Goal: Information Seeking & Learning: Learn about a topic

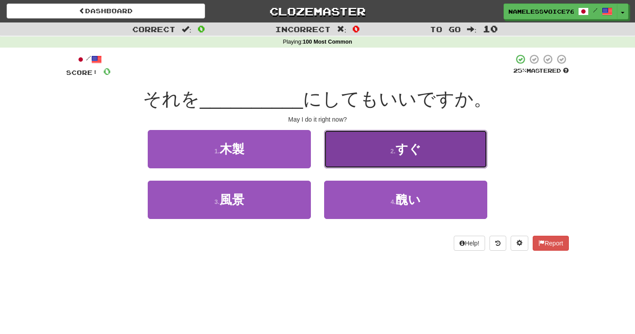
click at [338, 163] on button "2 . すぐ" at bounding box center [405, 149] width 163 height 38
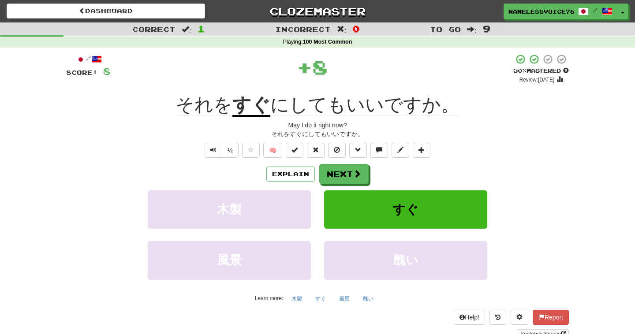
click at [256, 100] on u "すぐ" at bounding box center [251, 105] width 38 height 22
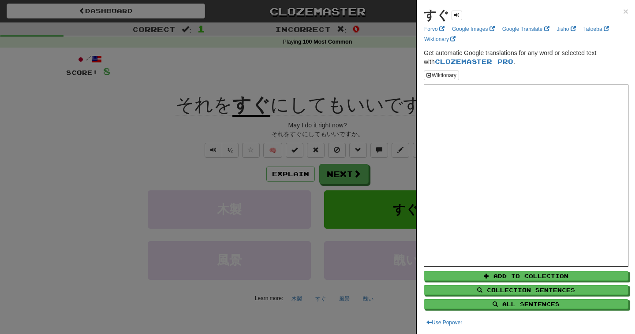
click at [320, 120] on div at bounding box center [317, 167] width 635 height 334
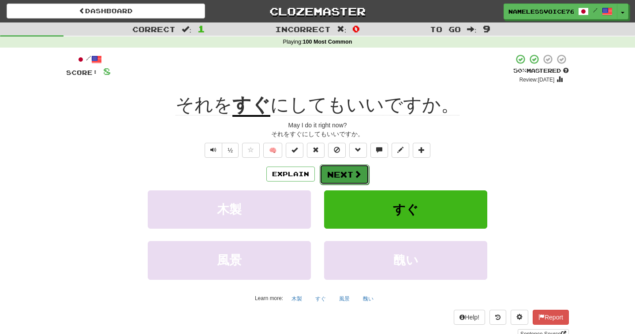
click at [349, 175] on button "Next" at bounding box center [344, 174] width 49 height 20
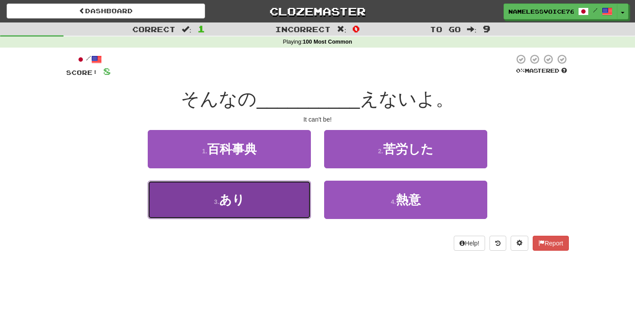
click at [303, 191] on button "3 . あり" at bounding box center [229, 200] width 163 height 38
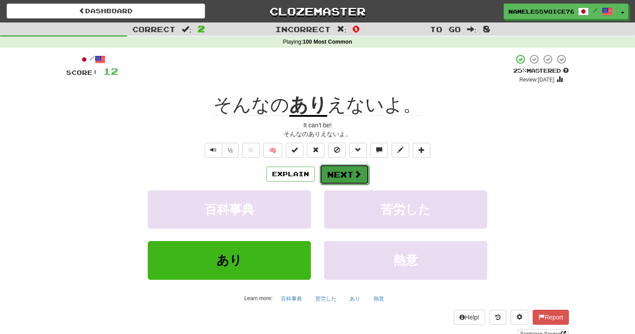
click at [346, 171] on button "Next" at bounding box center [344, 174] width 49 height 20
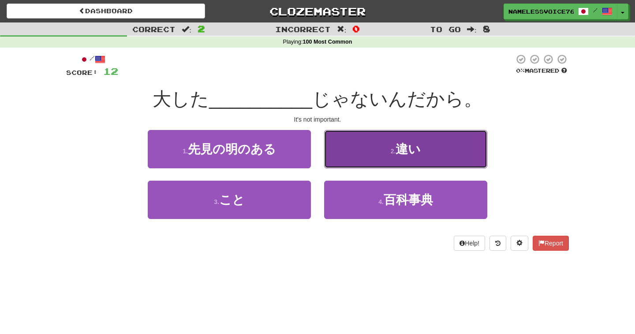
click at [354, 157] on button "2 . 違い" at bounding box center [405, 149] width 163 height 38
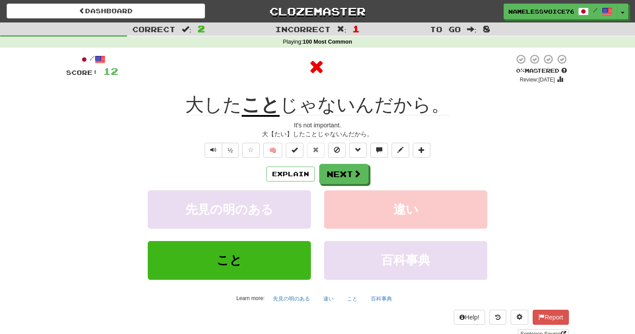
click at [196, 108] on span "大した" at bounding box center [213, 104] width 56 height 21
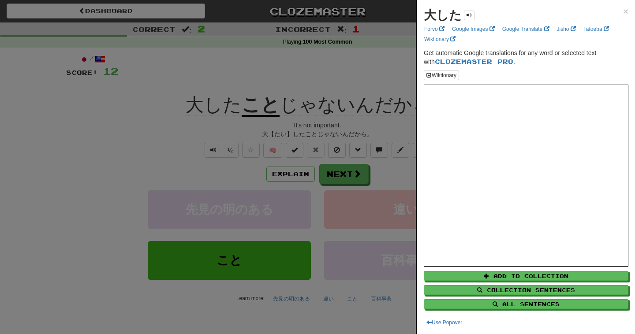
click at [375, 135] on div at bounding box center [317, 167] width 635 height 334
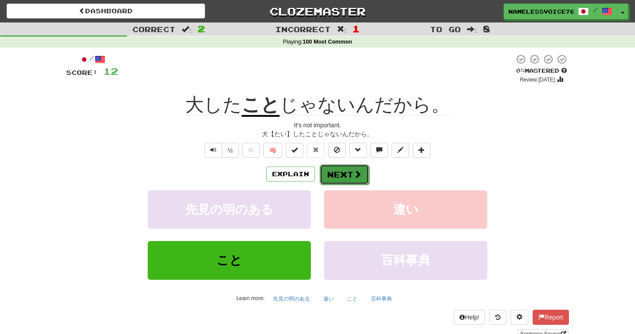
click at [336, 172] on button "Next" at bounding box center [344, 174] width 49 height 20
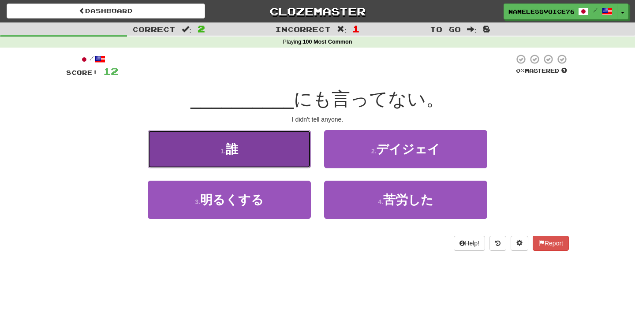
click at [289, 157] on button "1 . 誰" at bounding box center [229, 149] width 163 height 38
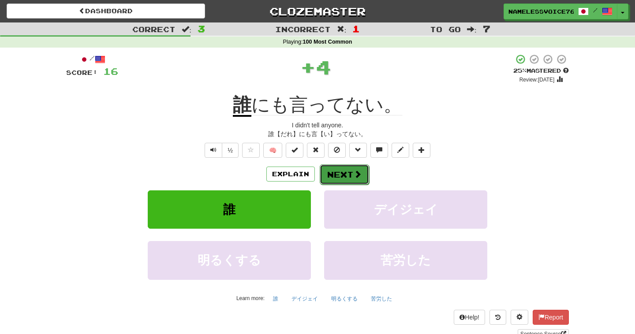
click at [343, 168] on button "Next" at bounding box center [344, 174] width 49 height 20
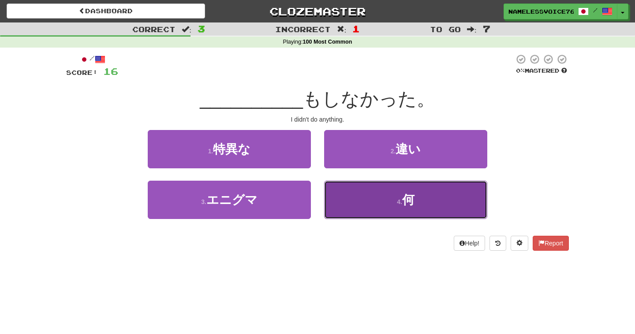
click at [353, 190] on button "4 . 何" at bounding box center [405, 200] width 163 height 38
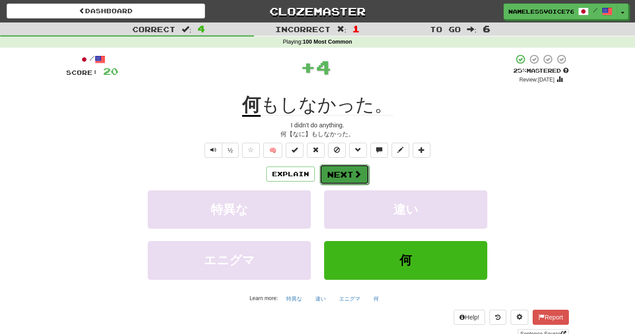
click at [342, 169] on button "Next" at bounding box center [344, 174] width 49 height 20
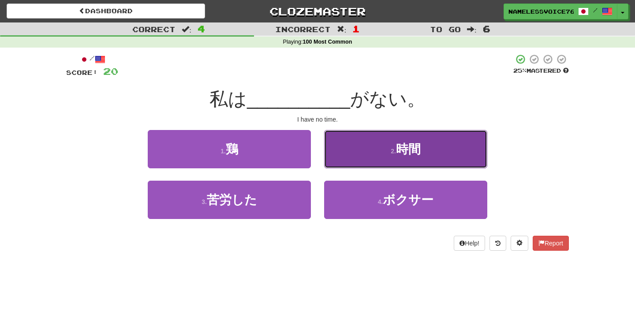
click at [358, 161] on button "2 . 時間" at bounding box center [405, 149] width 163 height 38
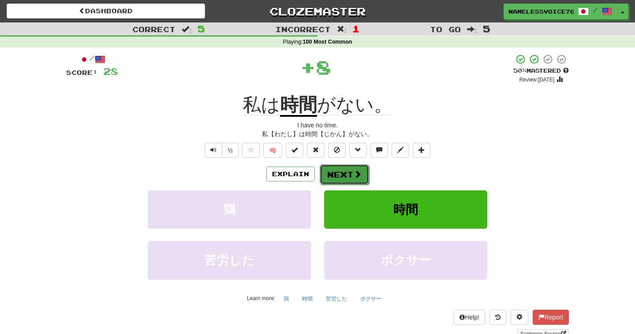
click at [345, 167] on button "Next" at bounding box center [344, 174] width 49 height 20
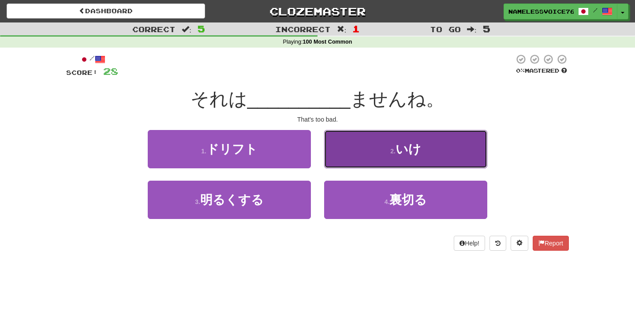
click at [353, 156] on button "2 . いけ" at bounding box center [405, 149] width 163 height 38
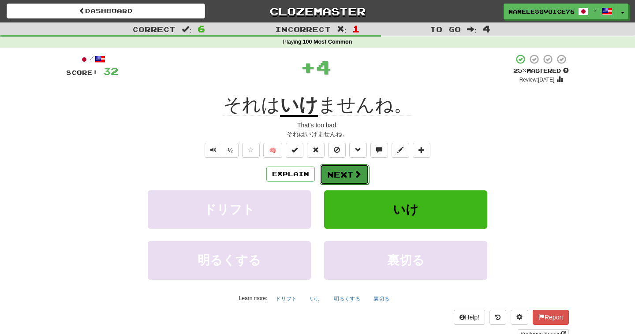
click at [344, 180] on button "Next" at bounding box center [344, 174] width 49 height 20
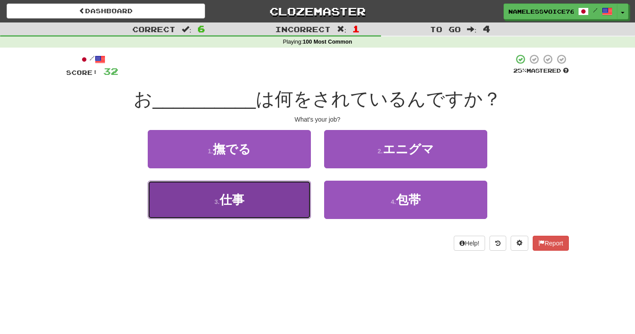
click at [288, 201] on button "3 . 仕事" at bounding box center [229, 200] width 163 height 38
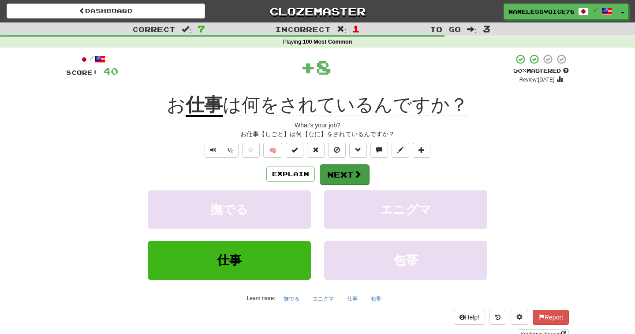
click at [345, 170] on button "Next" at bounding box center [344, 174] width 49 height 20
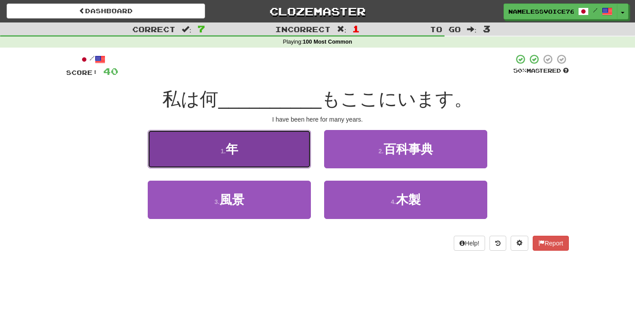
click at [310, 156] on button "1 . 年" at bounding box center [229, 149] width 163 height 38
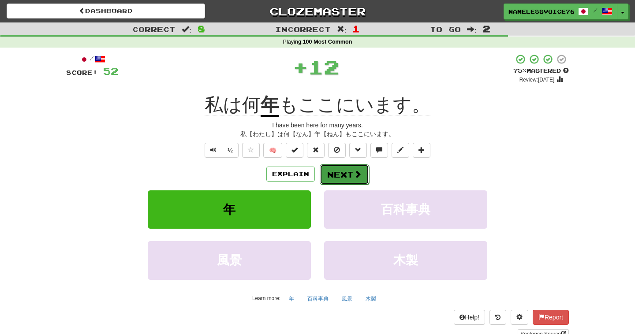
click at [331, 176] on button "Next" at bounding box center [344, 174] width 49 height 20
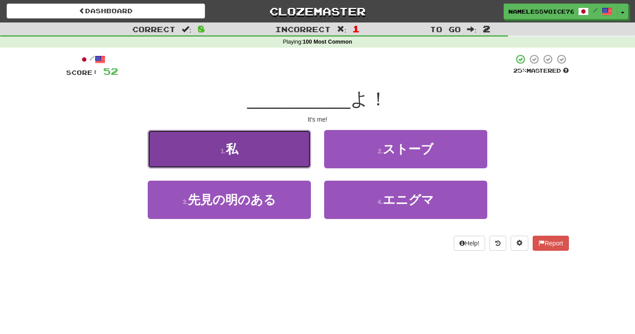
click at [291, 161] on button "1 . 私" at bounding box center [229, 149] width 163 height 38
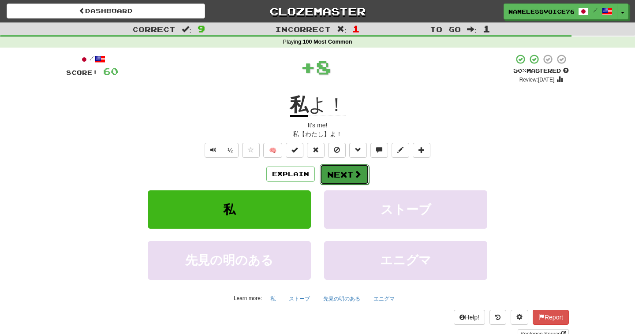
click at [336, 179] on button "Next" at bounding box center [344, 174] width 49 height 20
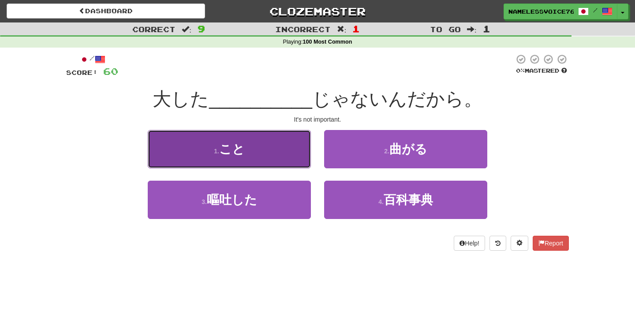
click at [296, 161] on button "1 . こと" at bounding box center [229, 149] width 163 height 38
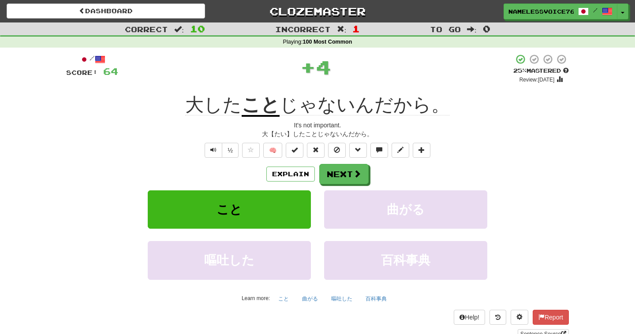
click at [272, 98] on u "こと" at bounding box center [261, 105] width 38 height 22
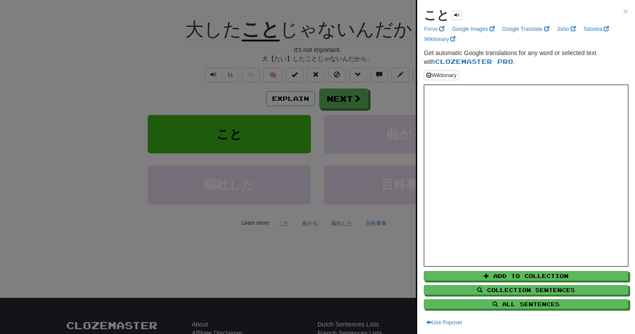
scroll to position [156, 0]
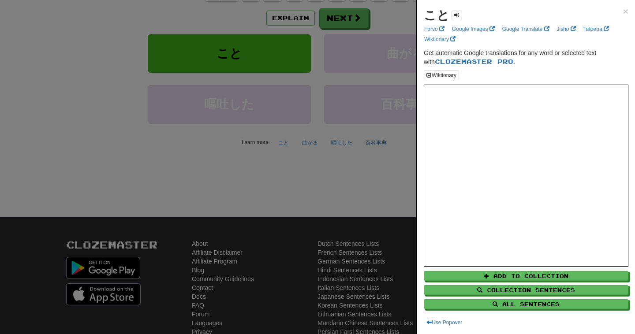
click at [368, 182] on div at bounding box center [317, 167] width 635 height 334
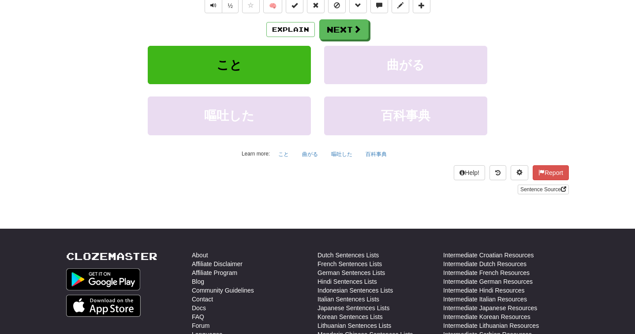
scroll to position [75, 0]
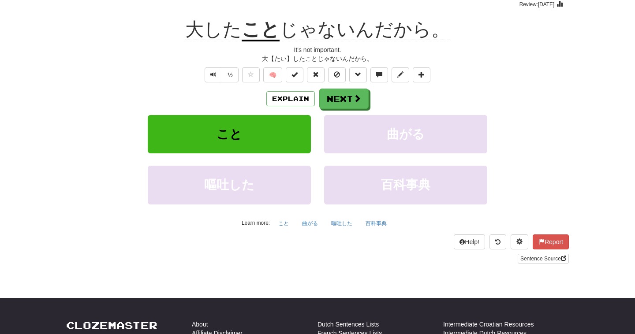
click at [343, 111] on div "Explain Next こと 曲がる 嘔吐した 百科事典 Learn more: こと 曲がる 嘔吐した 百科事典" at bounding box center [317, 159] width 502 height 141
click at [344, 104] on button "Next" at bounding box center [344, 99] width 49 height 20
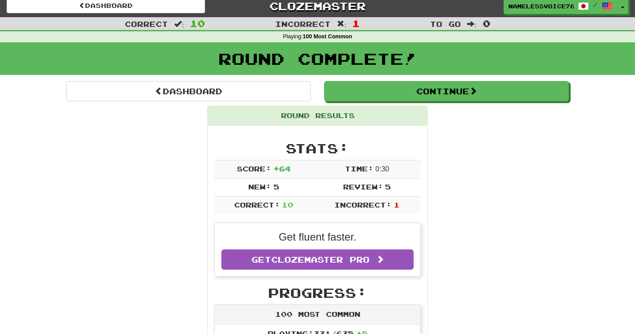
scroll to position [0, 0]
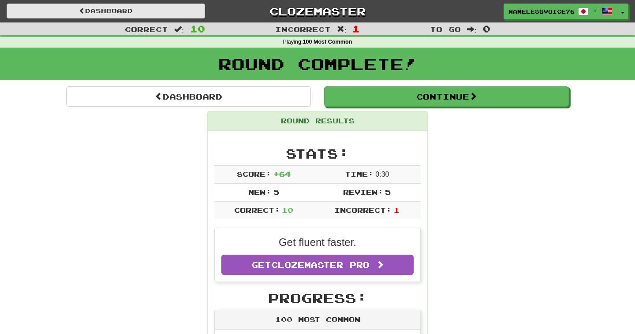
click at [152, 9] on link "Dashboard" at bounding box center [106, 11] width 198 height 15
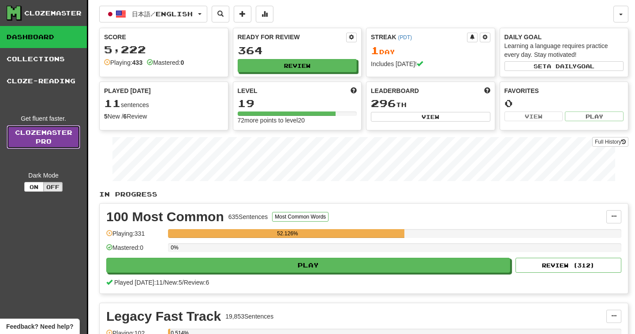
click at [57, 126] on link "Clozemaster Pro" at bounding box center [44, 137] width 74 height 24
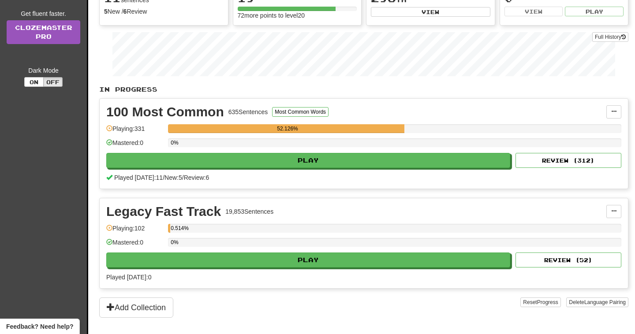
scroll to position [114, 0]
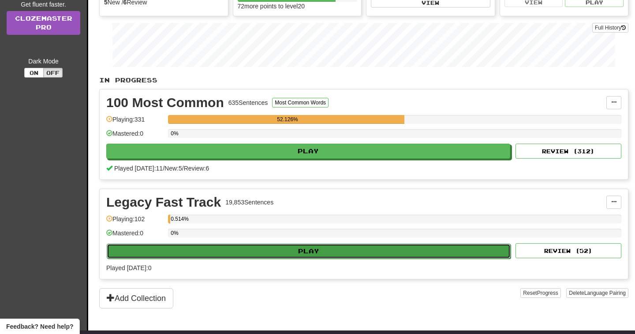
click at [331, 249] on button "Play" at bounding box center [309, 251] width 404 height 15
select select "**"
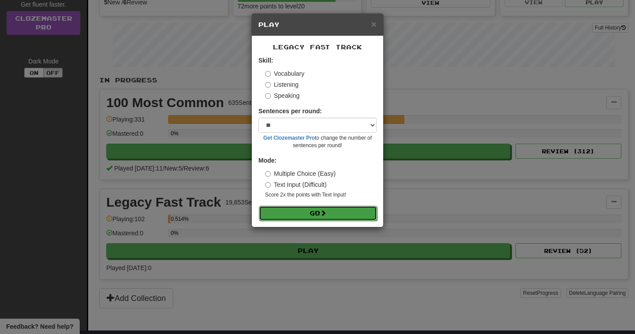
click at [327, 218] on button "Go" at bounding box center [318, 213] width 118 height 15
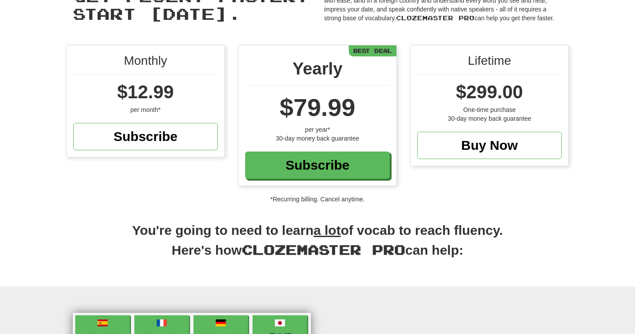
scroll to position [4, 0]
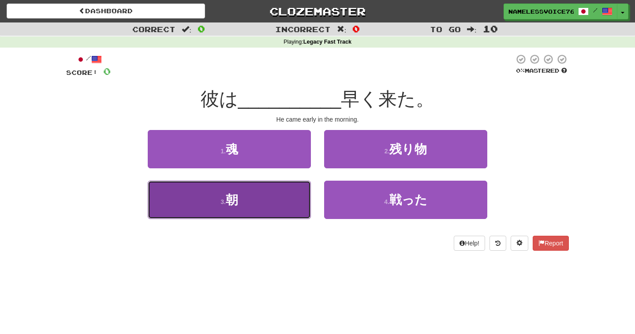
click at [300, 212] on button "3 . 朝" at bounding box center [229, 200] width 163 height 38
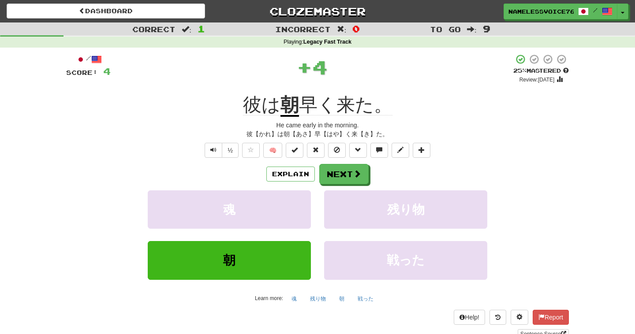
click at [314, 101] on span "早く来た。" at bounding box center [345, 104] width 93 height 21
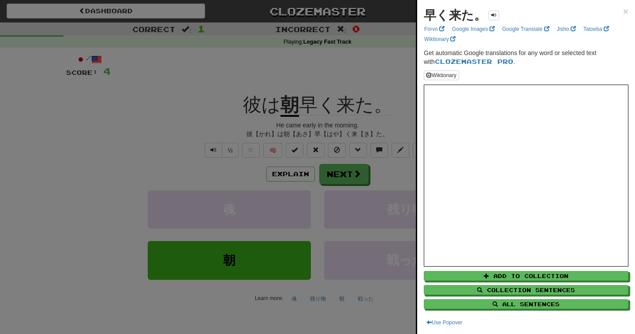
click at [380, 62] on div at bounding box center [317, 167] width 635 height 334
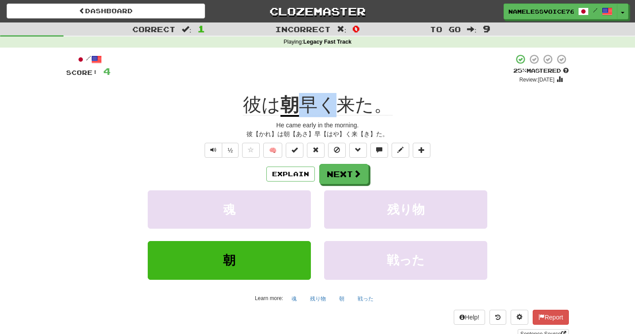
drag, startPoint x: 331, startPoint y: 106, endPoint x: 305, endPoint y: 108, distance: 25.2
click at [305, 108] on span "早く来た。" at bounding box center [345, 104] width 93 height 21
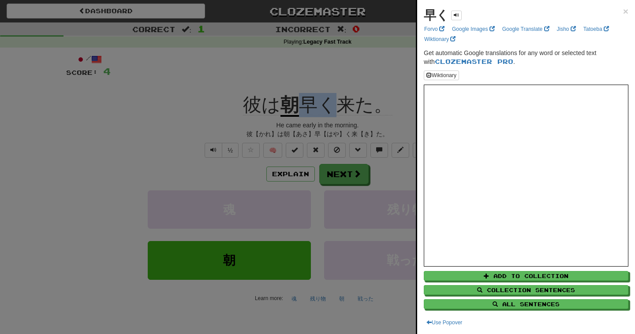
click at [368, 136] on div at bounding box center [317, 167] width 635 height 334
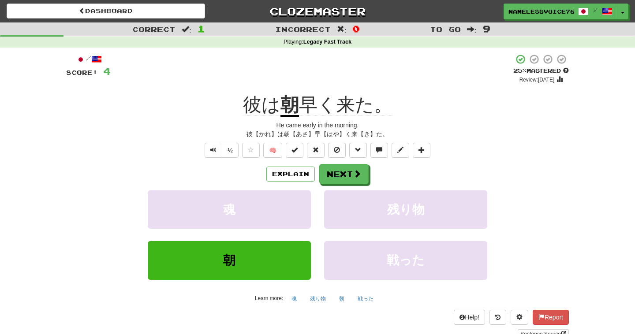
click at [339, 186] on div "Explain Next 魂 残り物 朝 戦った Learn more: 魂 残り物 朝 戦った" at bounding box center [317, 234] width 502 height 141
click at [339, 179] on button "Next" at bounding box center [344, 174] width 49 height 20
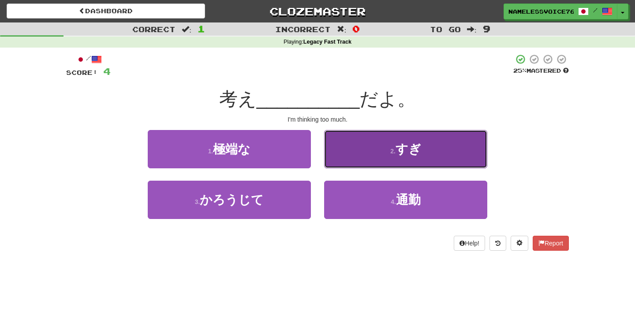
click at [349, 159] on button "2 . すぎ" at bounding box center [405, 149] width 163 height 38
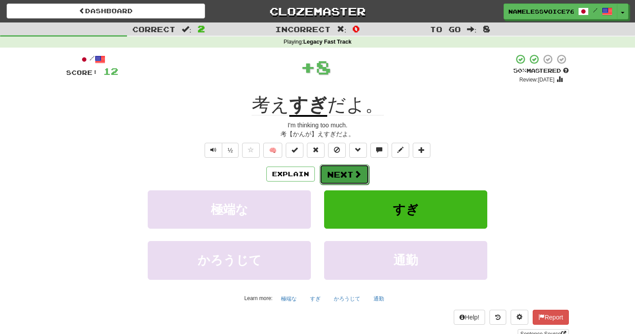
click at [341, 181] on button "Next" at bounding box center [344, 174] width 49 height 20
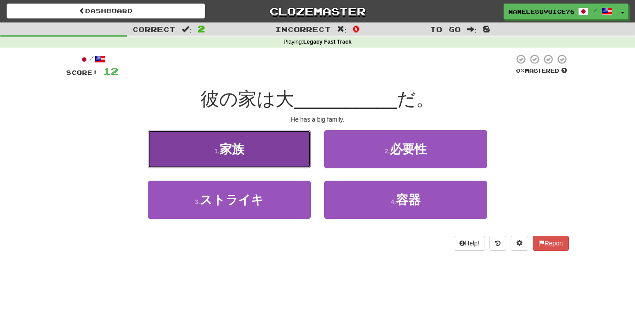
click at [296, 156] on button "1 . 家族" at bounding box center [229, 149] width 163 height 38
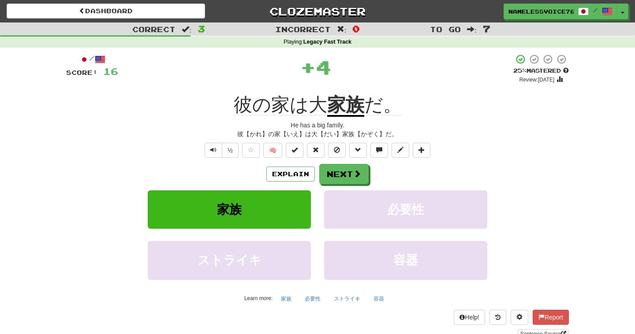
click at [334, 114] on u "家族" at bounding box center [345, 105] width 37 height 22
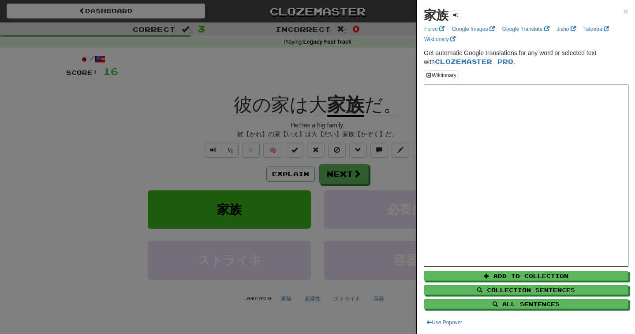
click at [394, 167] on div at bounding box center [317, 167] width 635 height 334
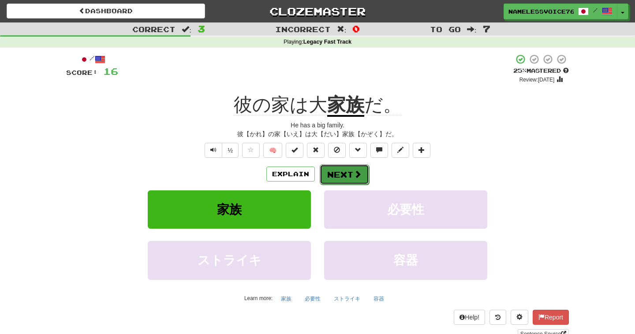
click at [343, 171] on button "Next" at bounding box center [344, 174] width 49 height 20
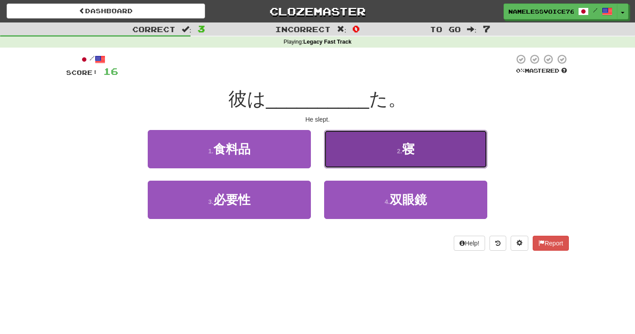
click at [343, 160] on button "2 . 寝" at bounding box center [405, 149] width 163 height 38
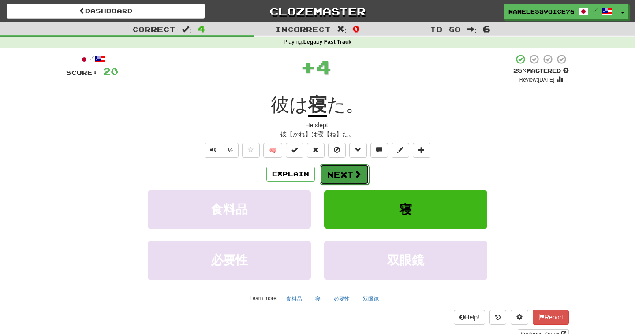
click at [345, 169] on button "Next" at bounding box center [344, 174] width 49 height 20
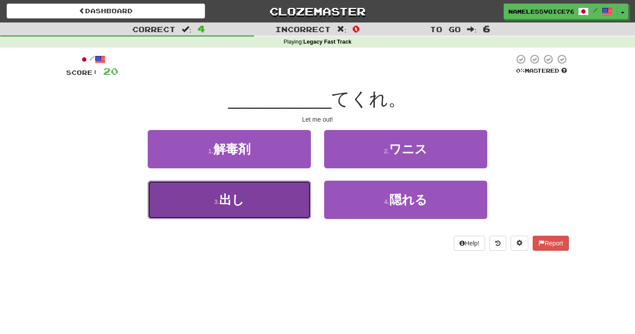
click at [260, 205] on button "3 . 出し" at bounding box center [229, 200] width 163 height 38
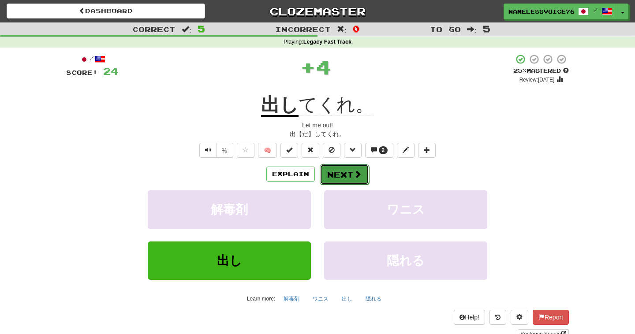
click at [346, 175] on button "Next" at bounding box center [344, 174] width 49 height 20
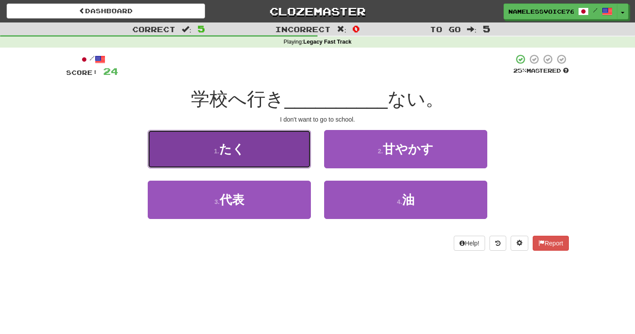
click at [293, 154] on button "1 . たく" at bounding box center [229, 149] width 163 height 38
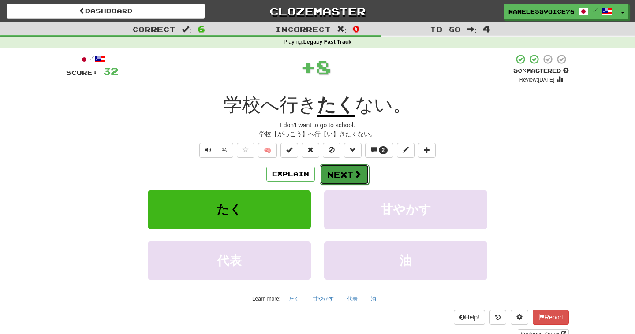
click at [352, 178] on button "Next" at bounding box center [344, 174] width 49 height 20
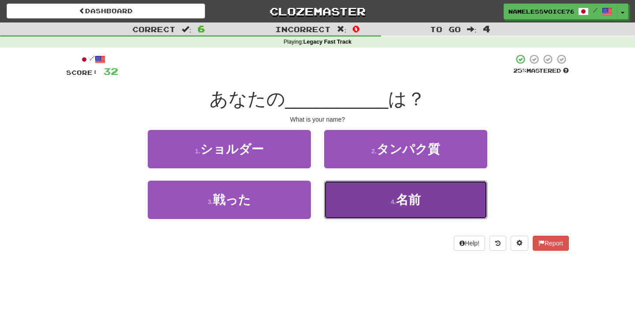
click at [336, 196] on button "4 . 名前" at bounding box center [405, 200] width 163 height 38
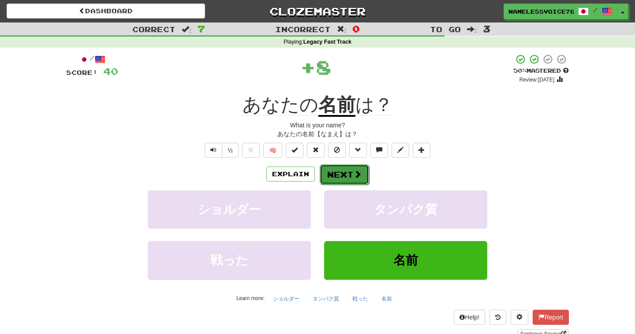
click at [331, 174] on button "Next" at bounding box center [344, 174] width 49 height 20
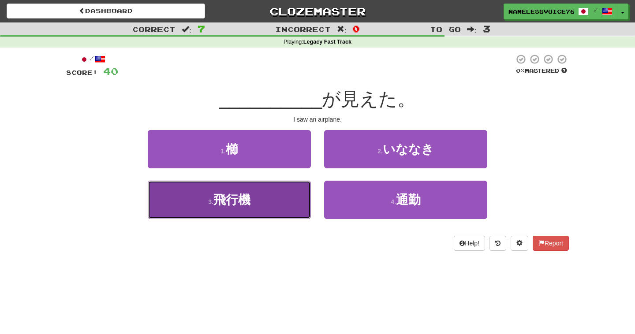
click at [283, 201] on button "3 . 飛行機" at bounding box center [229, 200] width 163 height 38
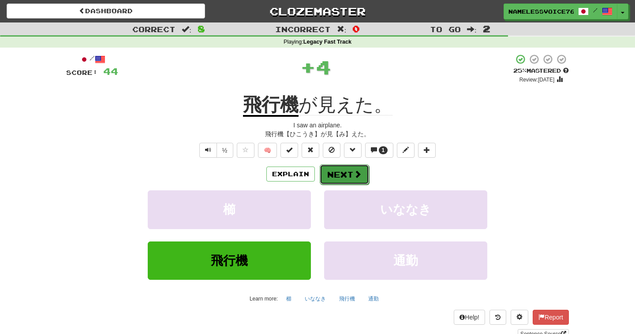
click at [346, 171] on button "Next" at bounding box center [344, 174] width 49 height 20
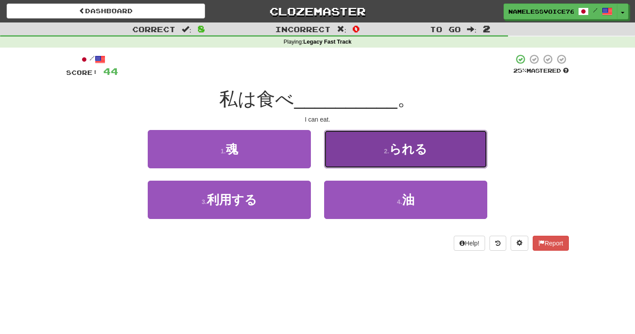
click at [335, 152] on button "2 . られる" at bounding box center [405, 149] width 163 height 38
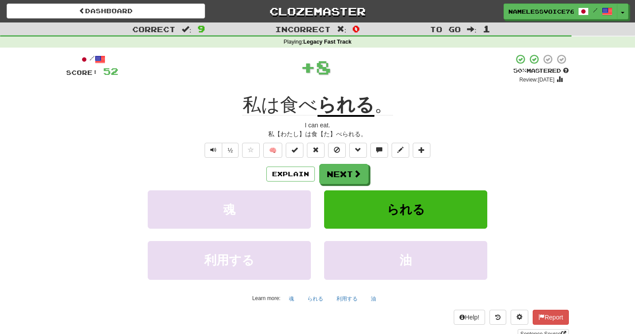
click at [336, 112] on u "られる" at bounding box center [345, 105] width 57 height 22
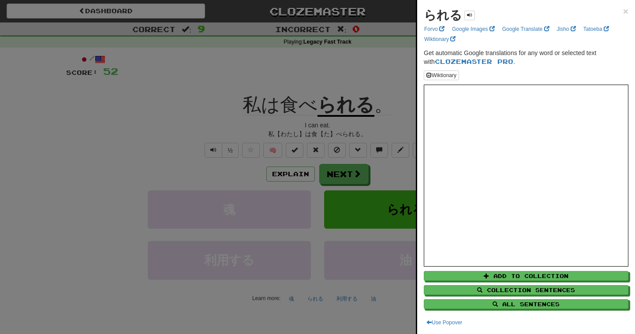
click at [384, 133] on div at bounding box center [317, 167] width 635 height 334
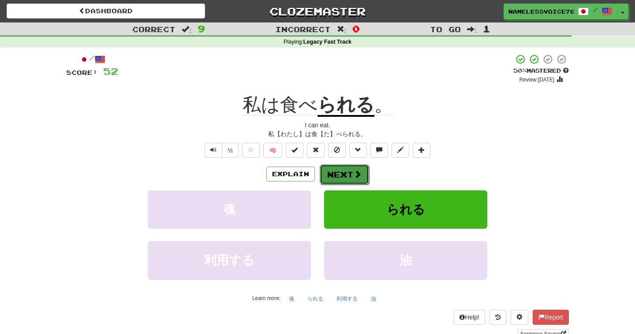
click at [356, 174] on span at bounding box center [357, 174] width 8 height 8
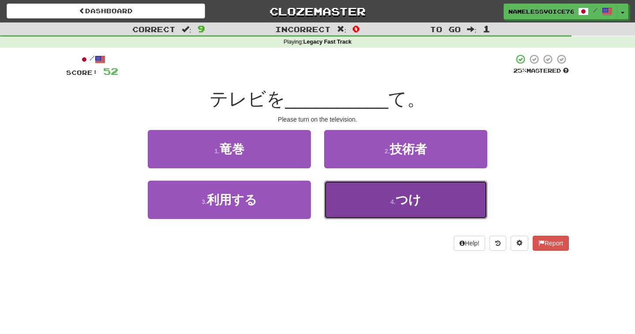
click at [354, 199] on button "4 . つけ" at bounding box center [405, 200] width 163 height 38
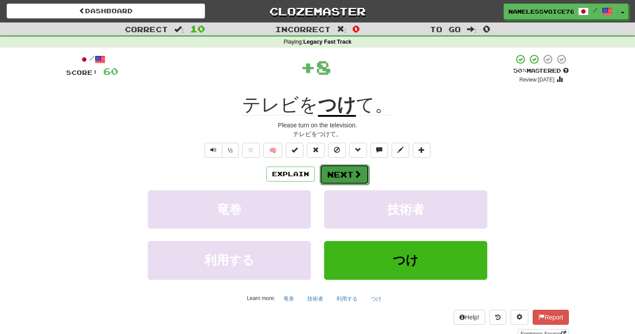
click at [356, 174] on span at bounding box center [357, 174] width 8 height 8
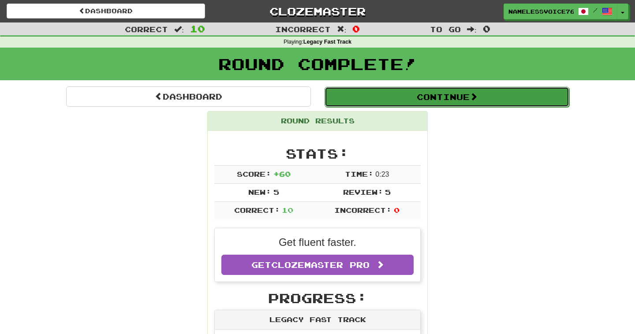
click at [386, 100] on button "Continue" at bounding box center [446, 97] width 245 height 20
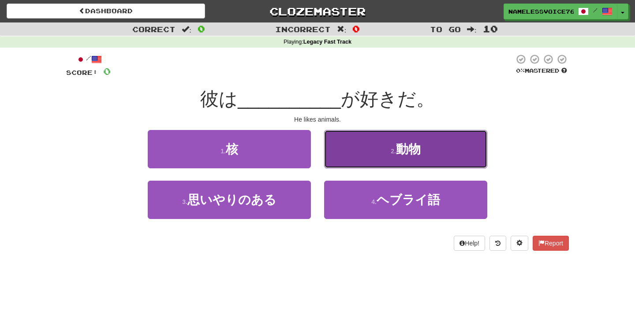
click at [384, 137] on button "2 . 動物" at bounding box center [405, 149] width 163 height 38
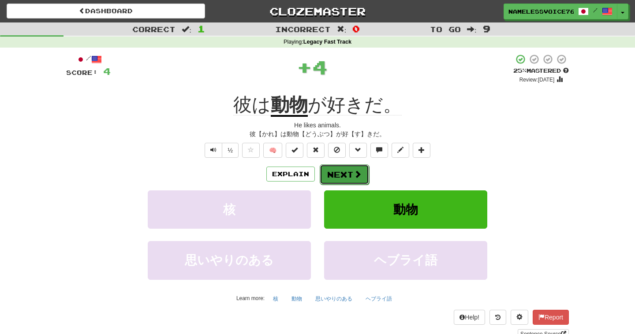
click at [346, 170] on button "Next" at bounding box center [344, 174] width 49 height 20
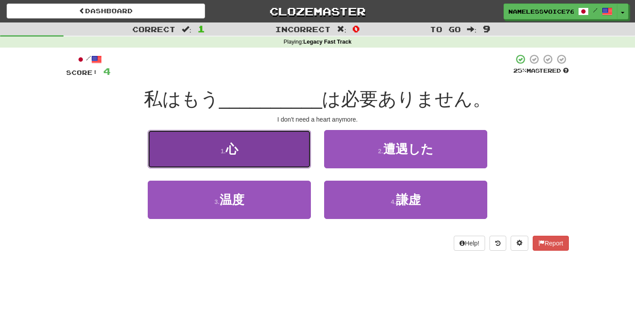
click at [298, 152] on button "1 . 心" at bounding box center [229, 149] width 163 height 38
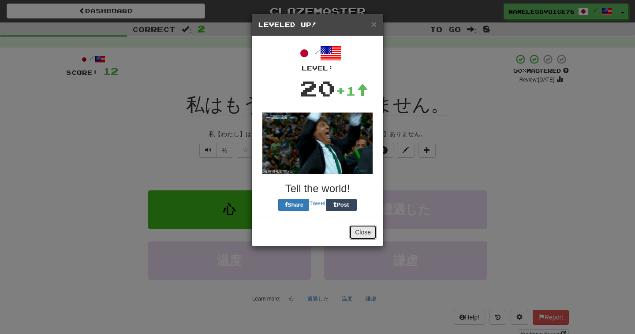
click at [365, 236] on button "Close" at bounding box center [362, 232] width 27 height 15
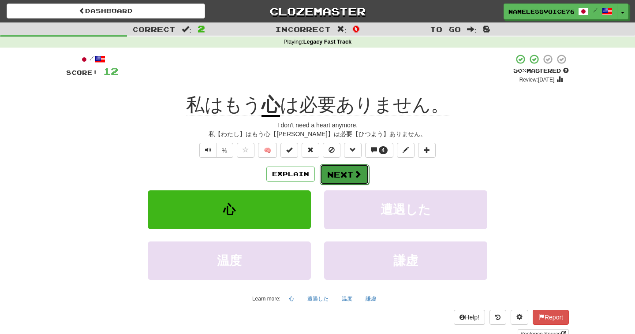
click at [343, 183] on button "Next" at bounding box center [344, 174] width 49 height 20
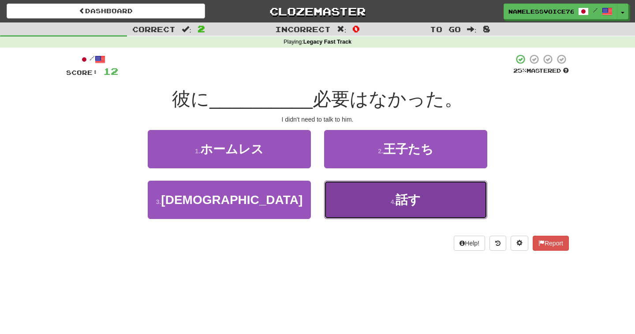
click at [346, 204] on button "4 . 話す" at bounding box center [405, 200] width 163 height 38
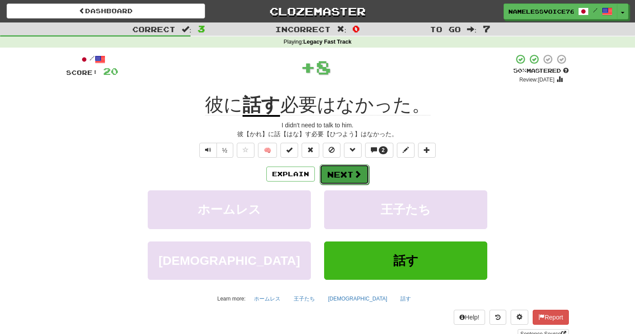
click at [349, 175] on button "Next" at bounding box center [344, 174] width 49 height 20
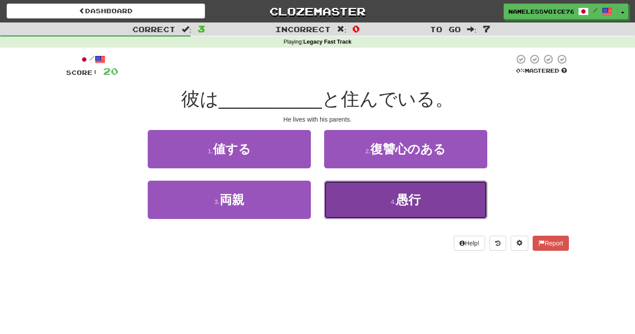
click at [352, 201] on button "4 . 愚行" at bounding box center [405, 200] width 163 height 38
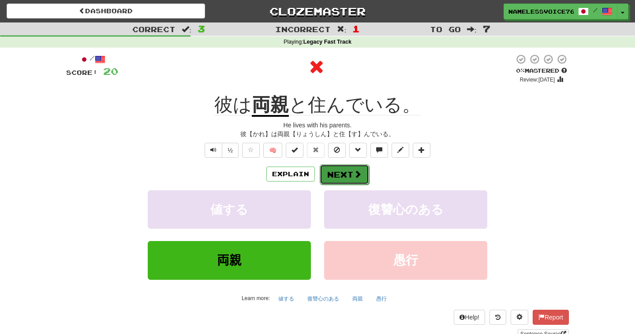
click at [340, 175] on button "Next" at bounding box center [344, 174] width 49 height 20
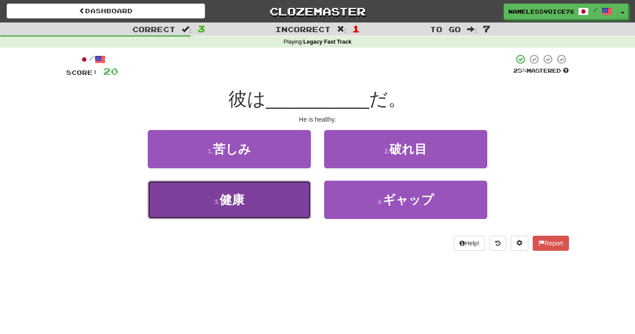
click at [293, 204] on button "3 . 健康" at bounding box center [229, 200] width 163 height 38
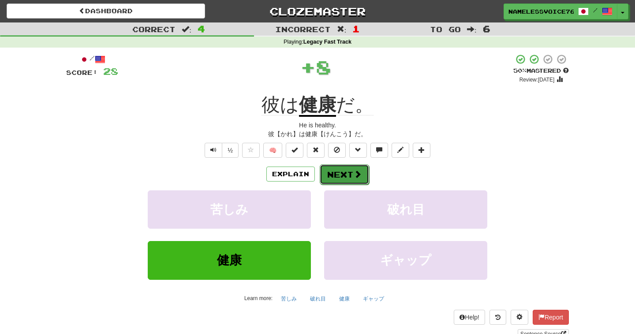
click at [350, 169] on button "Next" at bounding box center [344, 174] width 49 height 20
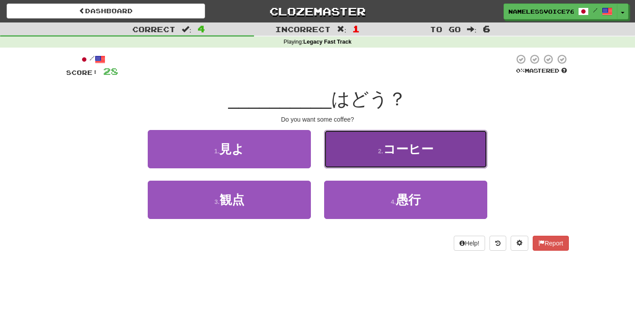
click at [352, 164] on button "2 . コーヒー" at bounding box center [405, 149] width 163 height 38
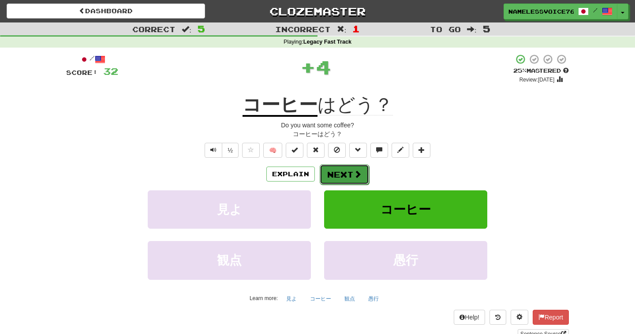
click at [347, 177] on button "Next" at bounding box center [344, 174] width 49 height 20
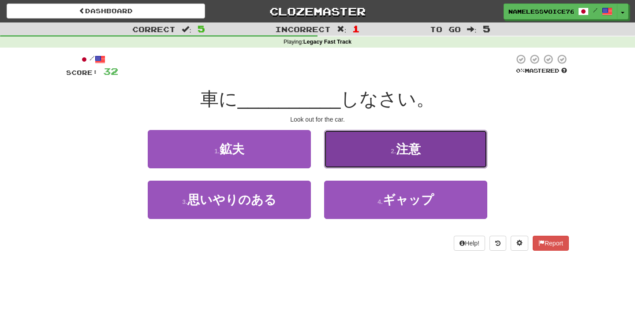
click at [349, 163] on button "2 . 注意" at bounding box center [405, 149] width 163 height 38
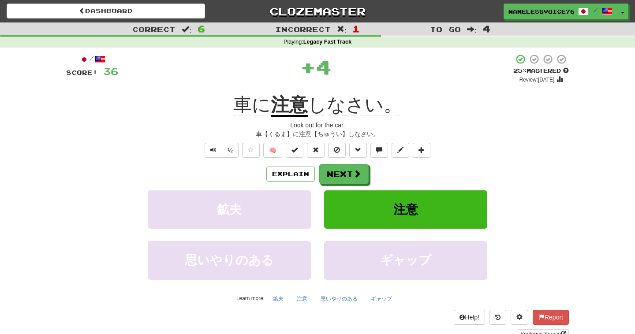
click at [291, 101] on u "注意" at bounding box center [289, 105] width 37 height 22
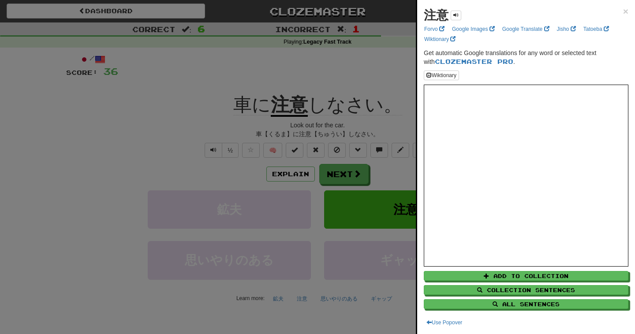
click at [331, 150] on div at bounding box center [317, 167] width 635 height 334
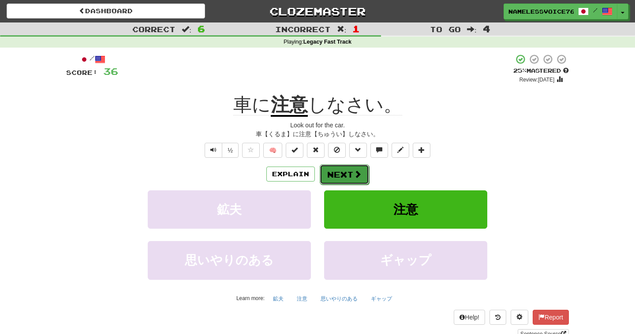
click at [345, 178] on button "Next" at bounding box center [344, 174] width 49 height 20
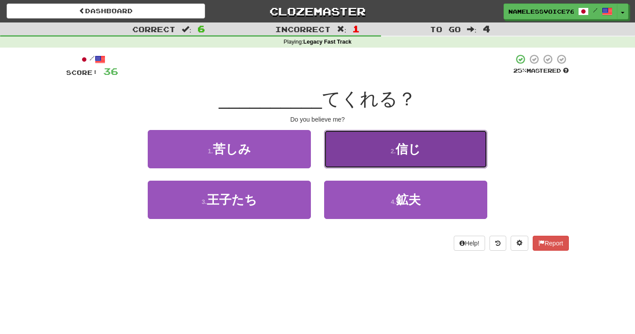
click at [353, 152] on button "2 . 信じ" at bounding box center [405, 149] width 163 height 38
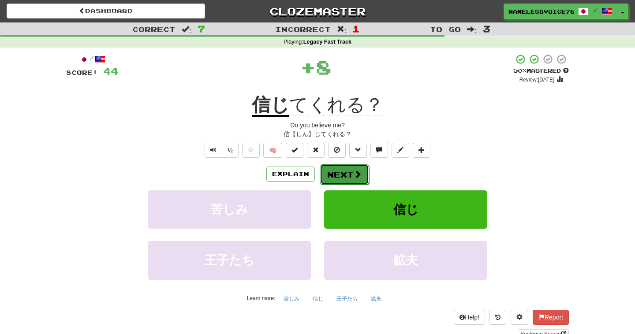
click at [346, 183] on button "Next" at bounding box center [344, 174] width 49 height 20
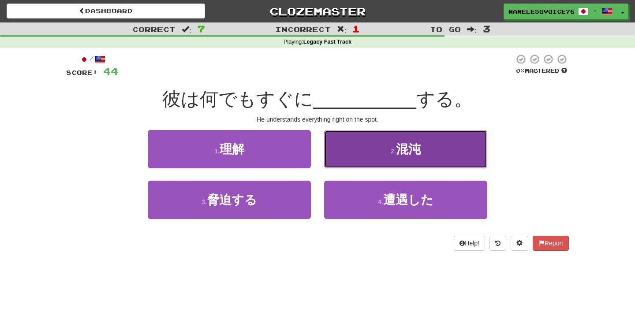
click at [361, 154] on button "2 . 混沌" at bounding box center [405, 149] width 163 height 38
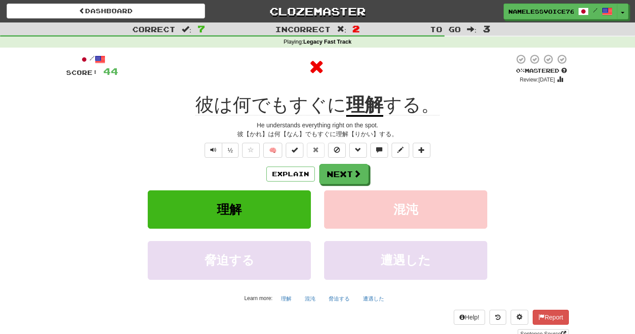
click at [361, 111] on u "理解" at bounding box center [364, 105] width 37 height 22
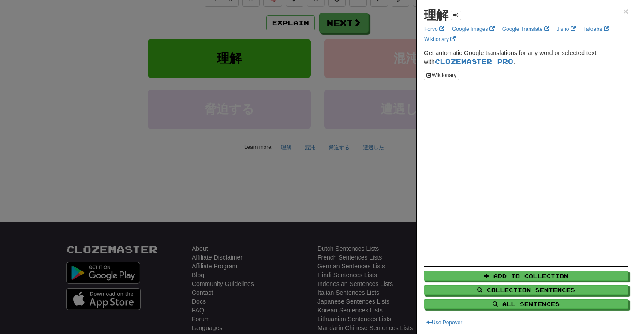
scroll to position [155, 0]
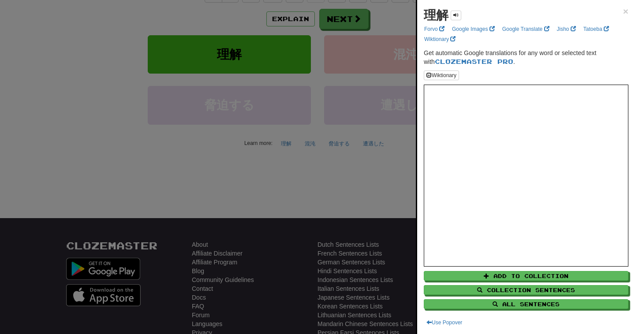
click at [352, 174] on div at bounding box center [317, 167] width 635 height 334
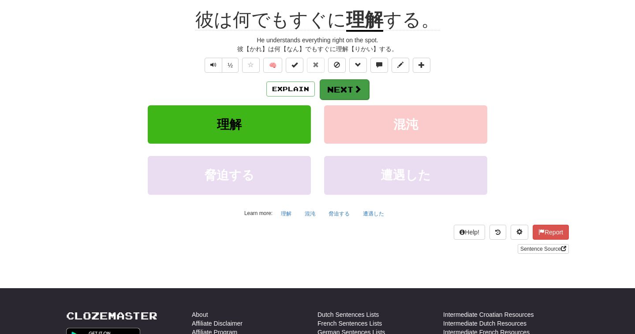
scroll to position [59, 0]
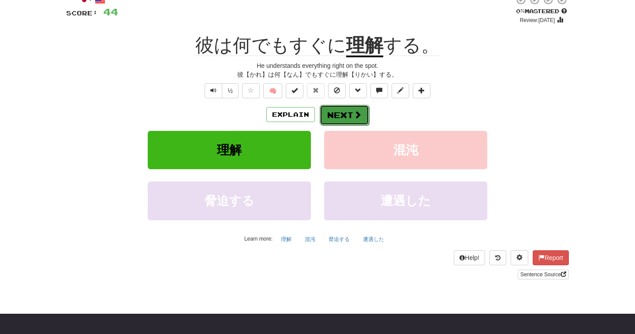
click at [338, 115] on button "Next" at bounding box center [344, 115] width 49 height 20
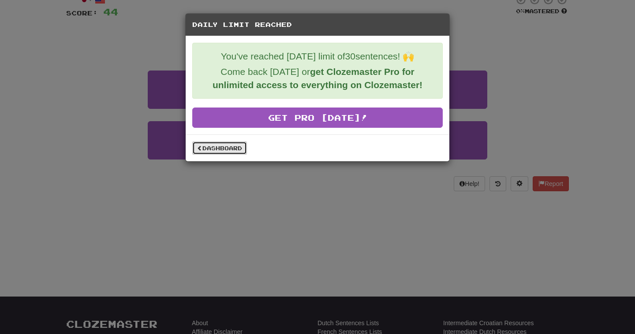
click at [218, 147] on link "Dashboard" at bounding box center [219, 147] width 55 height 13
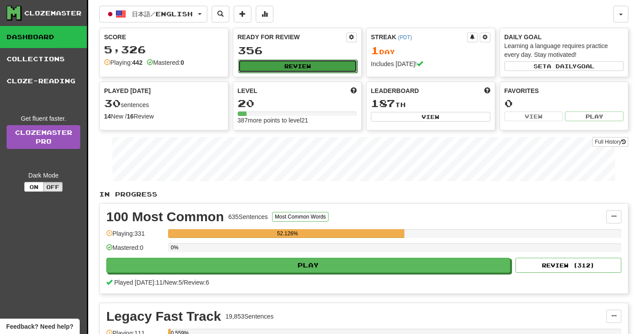
click at [342, 69] on button "Review" at bounding box center [297, 65] width 119 height 13
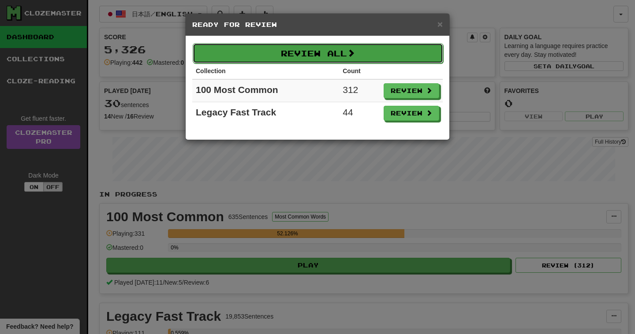
click at [345, 50] on button "Review All" at bounding box center [318, 53] width 250 height 20
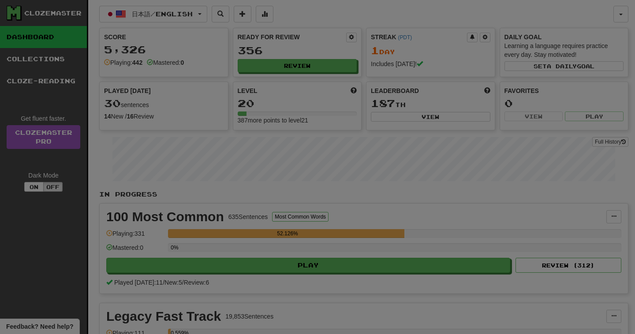
select select "**"
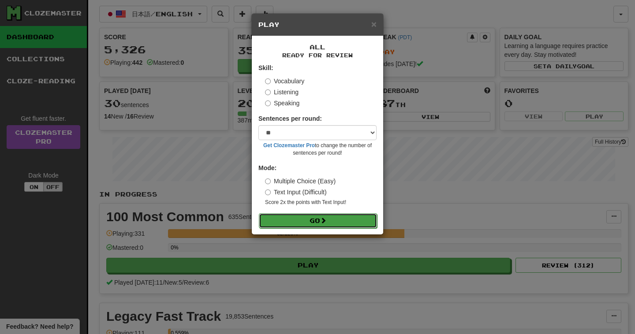
click at [323, 223] on span at bounding box center [323, 220] width 6 height 6
